Goal: Navigation & Orientation: Find specific page/section

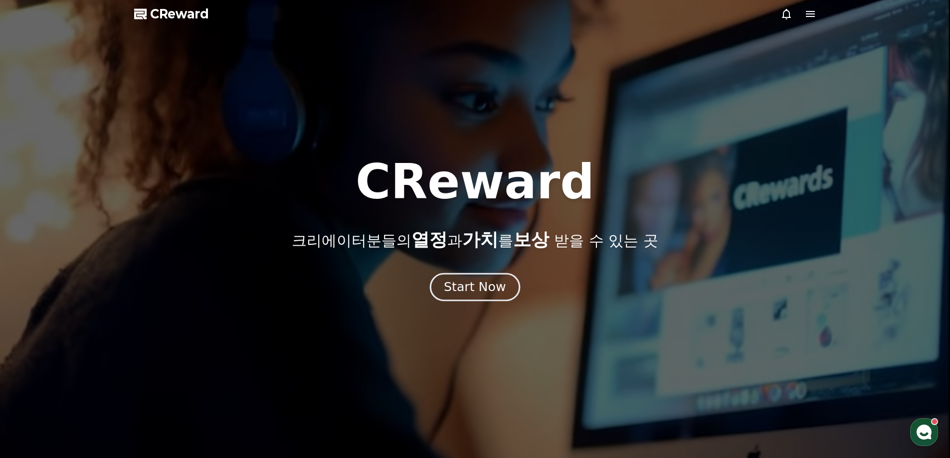
click at [486, 294] on div "Start Now" at bounding box center [475, 287] width 62 height 17
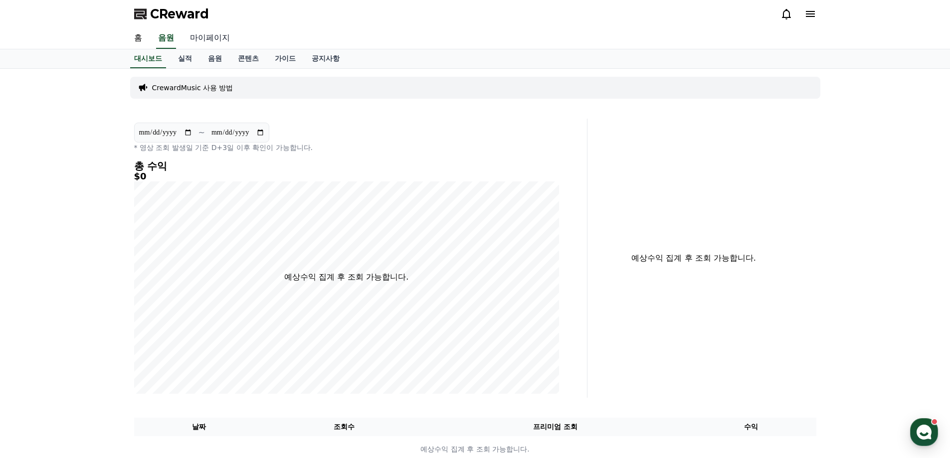
click at [215, 41] on link "마이페이지" at bounding box center [210, 38] width 56 height 21
select select "**********"
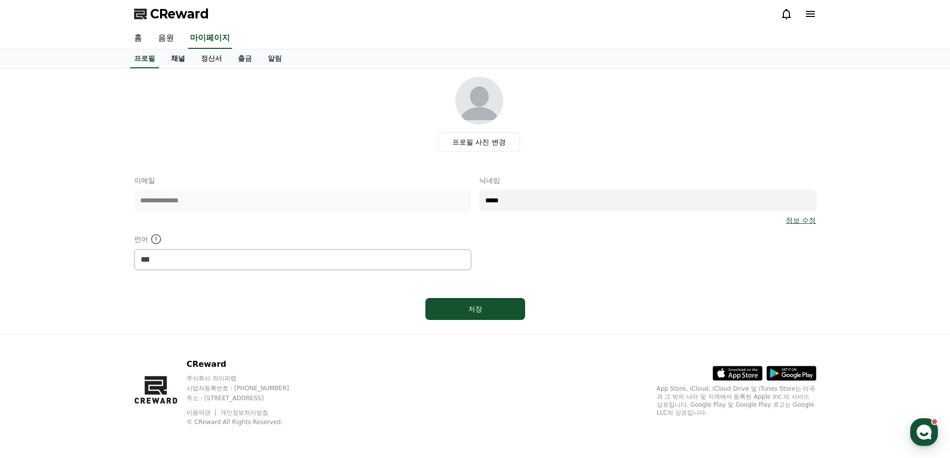
click at [175, 61] on link "채널" at bounding box center [178, 58] width 30 height 19
